Goal: Task Accomplishment & Management: Manage account settings

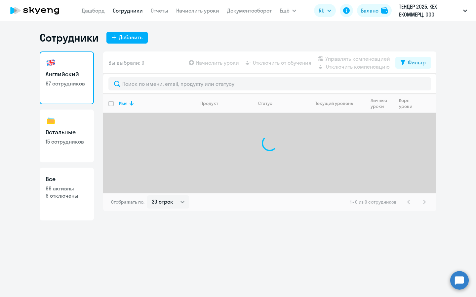
select select "30"
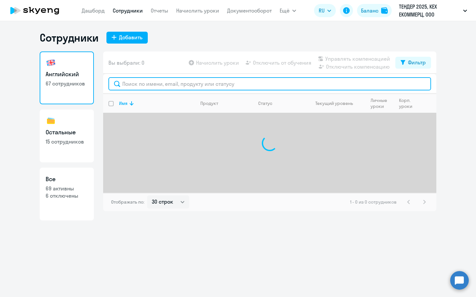
click at [268, 83] on input "text" at bounding box center [269, 83] width 323 height 13
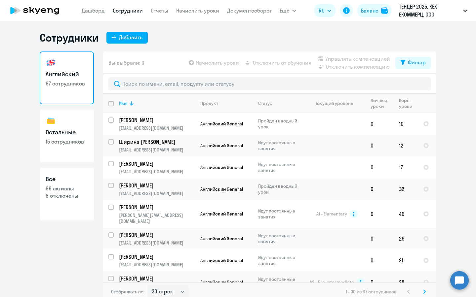
click at [125, 104] on div "Имя" at bounding box center [123, 103] width 9 height 6
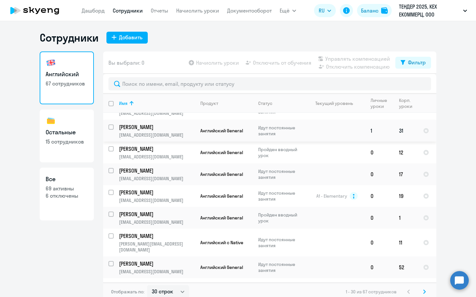
scroll to position [59, 0]
click at [147, 216] on p "[PERSON_NAME]" at bounding box center [156, 214] width 75 height 7
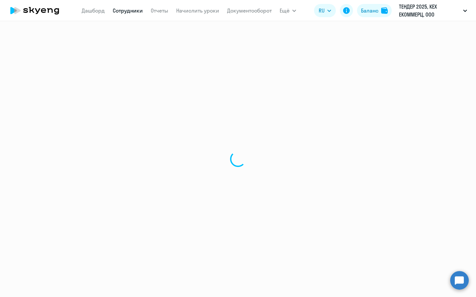
select select "english"
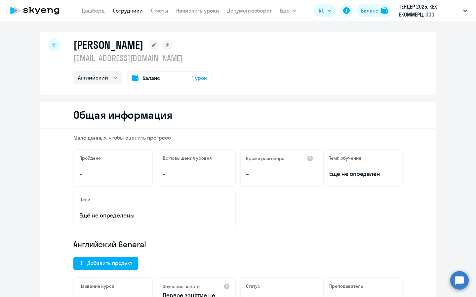
click at [205, 75] on span "1 урок" at bounding box center [199, 78] width 15 height 8
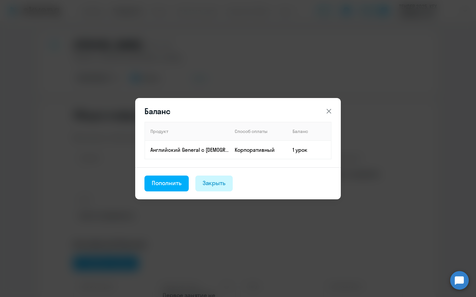
click at [215, 187] on div "Закрыть" at bounding box center [214, 183] width 23 height 9
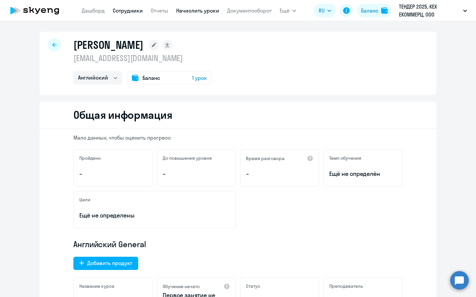
click at [204, 13] on link "Начислить уроки" at bounding box center [197, 10] width 43 height 7
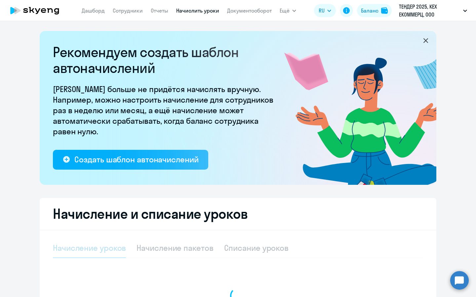
select select "10"
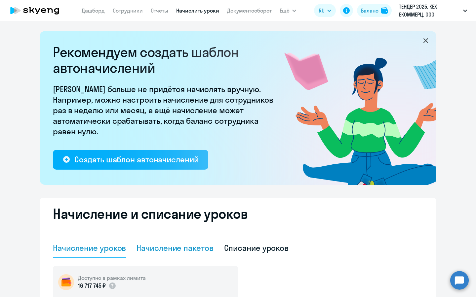
click at [156, 248] on div "Начисление пакетов" at bounding box center [175, 248] width 77 height 11
select select "10"
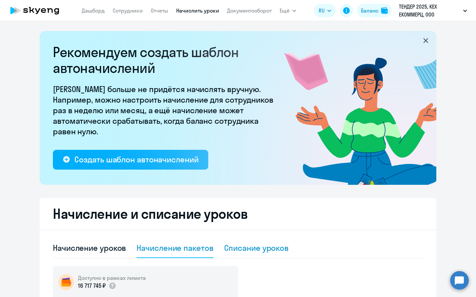
click at [256, 246] on div "Списание уроков" at bounding box center [256, 248] width 65 height 11
select select "10"
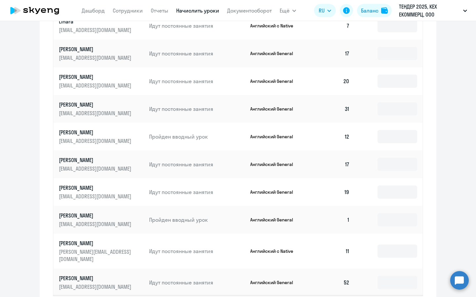
scroll to position [295, 0]
click at [389, 220] on input at bounding box center [397, 219] width 40 height 13
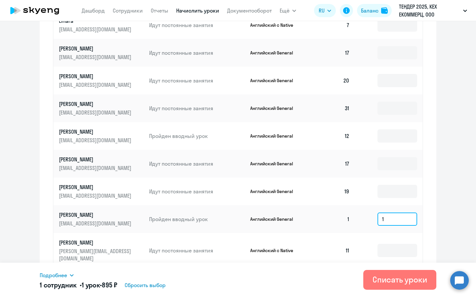
scroll to position [342, 0]
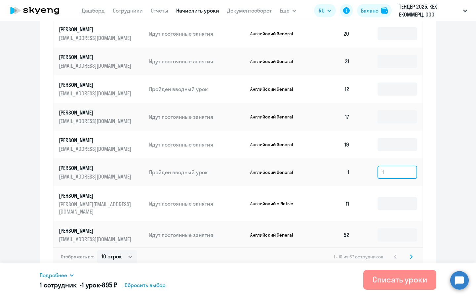
type input "1"
click at [391, 290] on button "Списать уроки" at bounding box center [399, 280] width 73 height 20
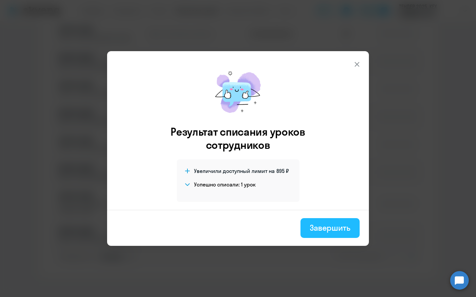
click at [316, 233] on div "Завершить" at bounding box center [330, 228] width 41 height 11
